Goal: Transaction & Acquisition: Purchase product/service

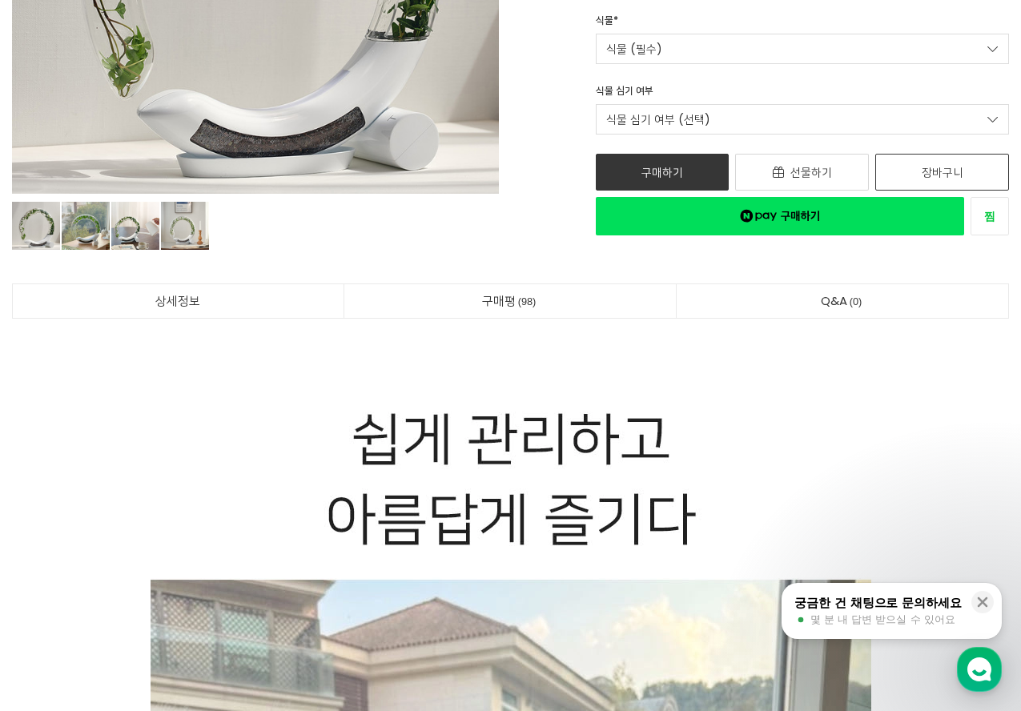
scroll to position [240, 0]
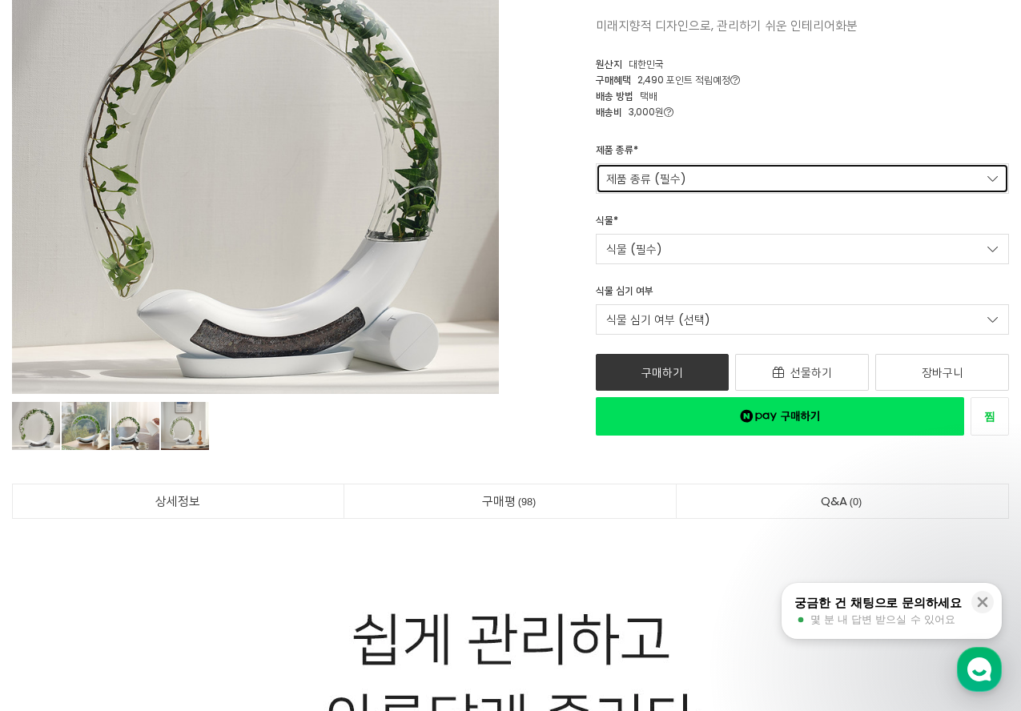
click at [964, 164] on link "제품 종류 (필수)" at bounding box center [802, 178] width 413 height 30
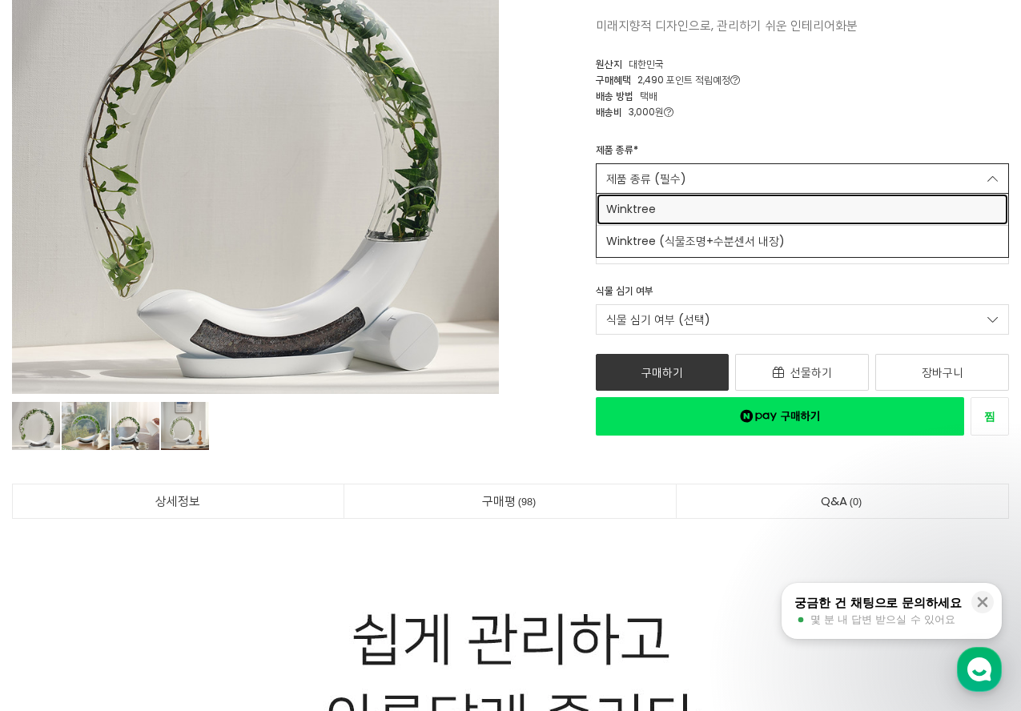
click at [953, 214] on span "Winktree" at bounding box center [802, 209] width 392 height 17
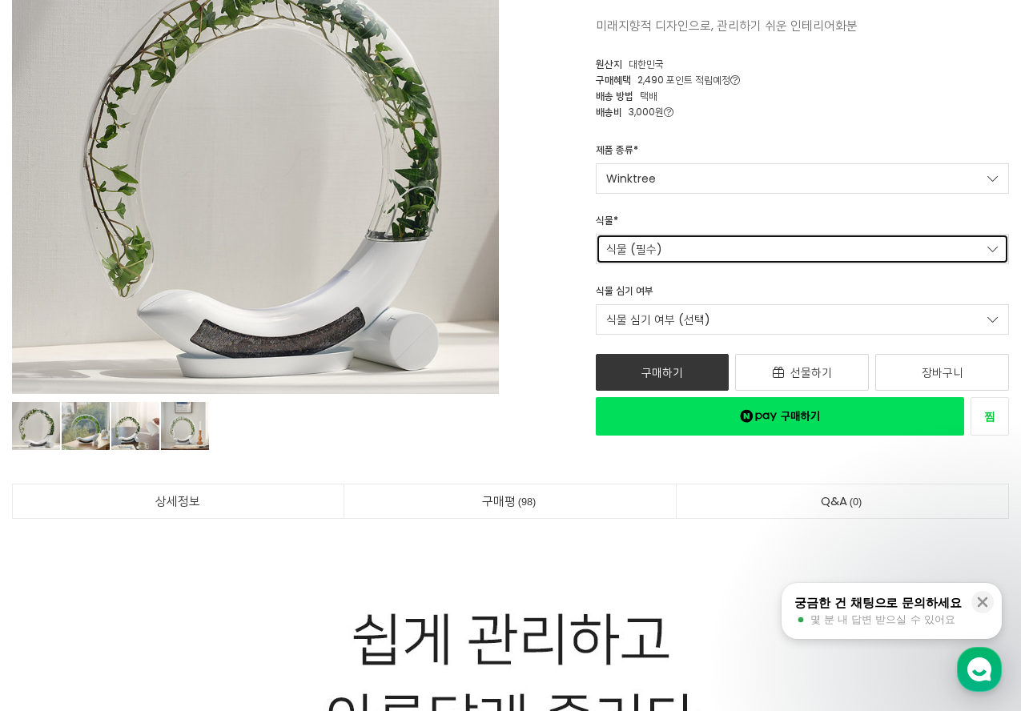
click at [941, 252] on link "식물 (필수)" at bounding box center [802, 249] width 413 height 30
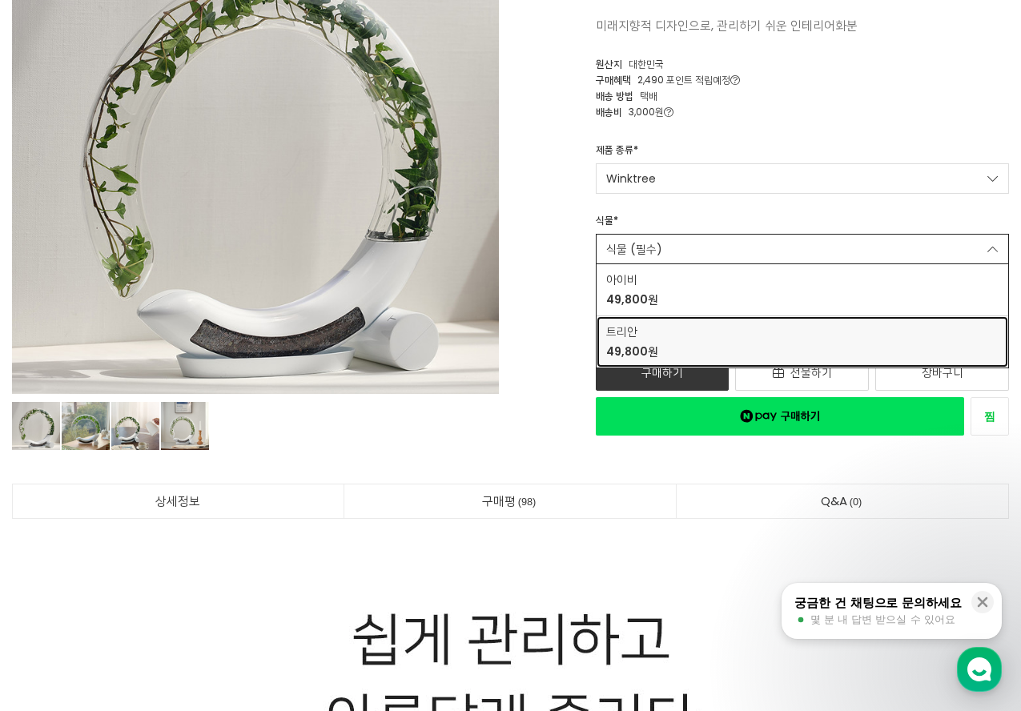
click at [898, 342] on div "트리안 49,800원" at bounding box center [802, 341] width 392 height 37
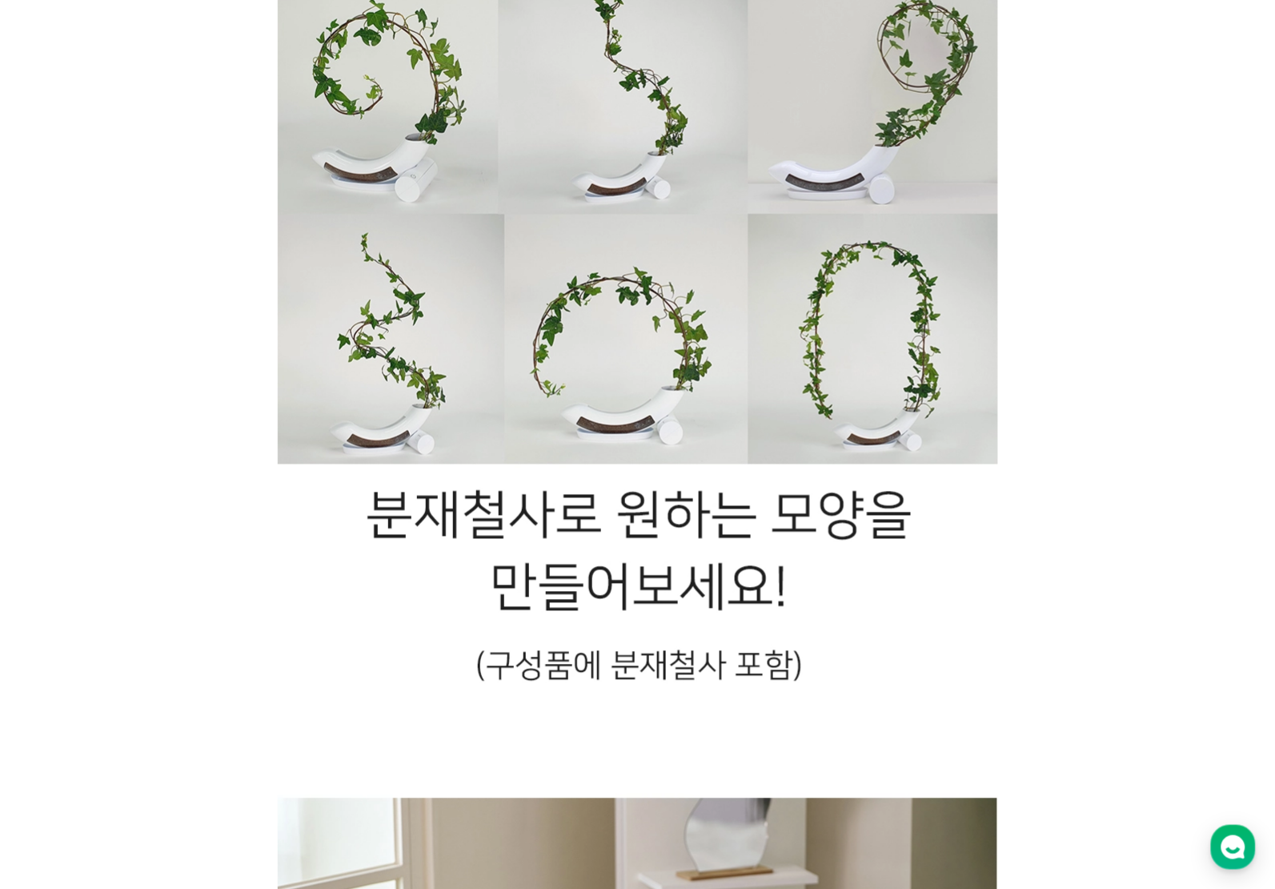
scroll to position [0, 0]
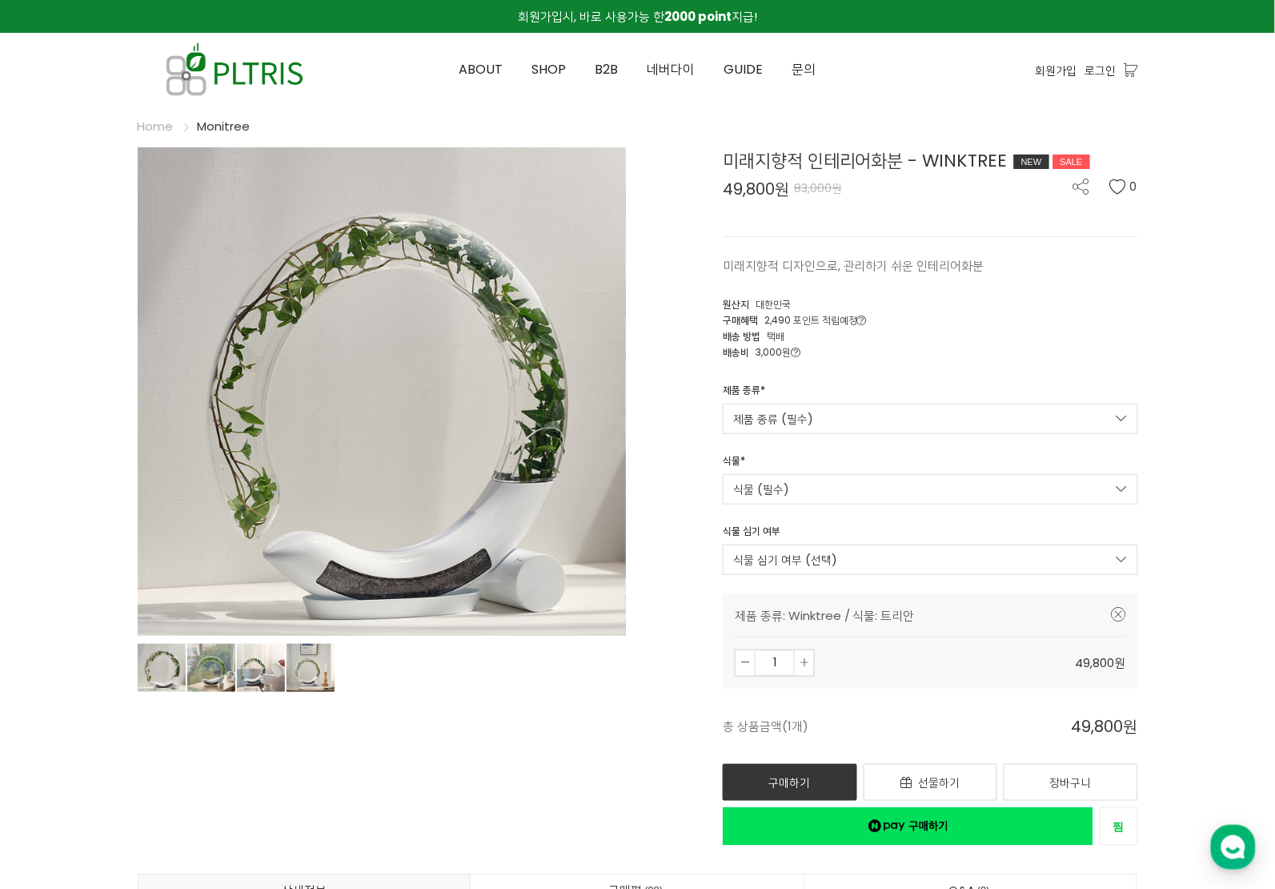
click at [764, 665] on input "1" at bounding box center [775, 663] width 40 height 26
type input "20"
click at [228, 76] on img at bounding box center [235, 69] width 194 height 73
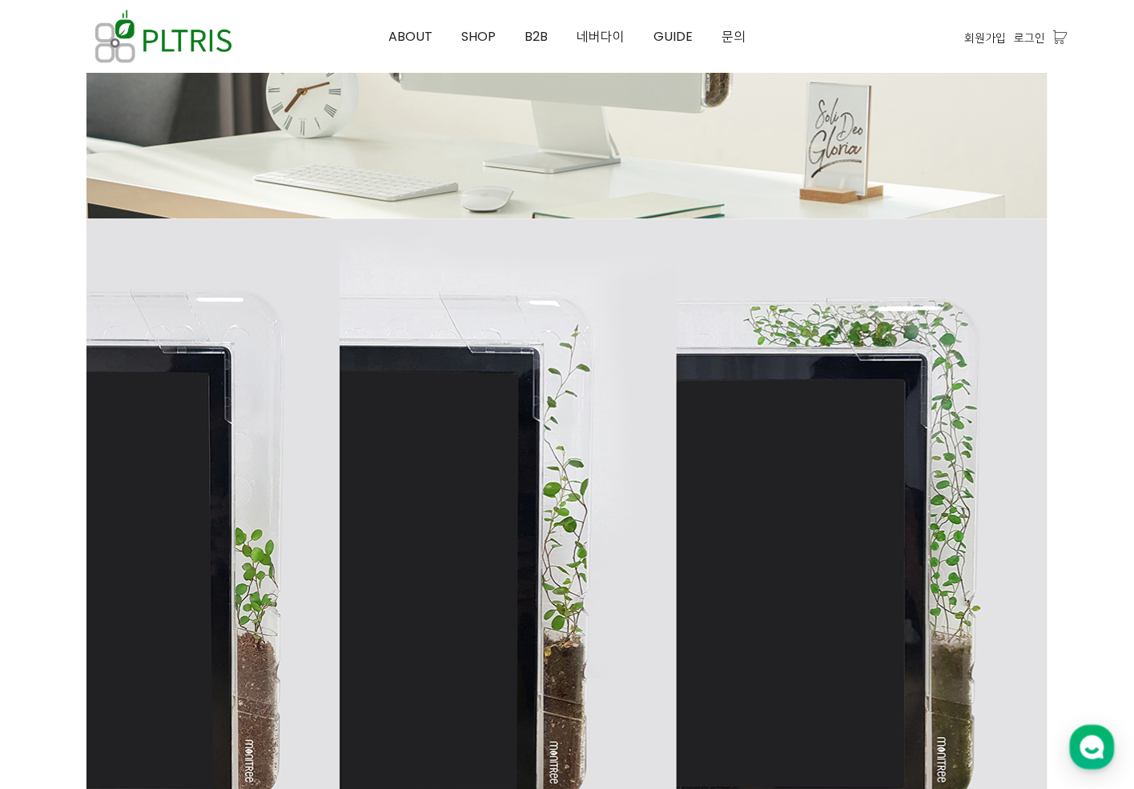
scroll to position [785, 0]
